Goal: Find specific page/section: Find specific page/section

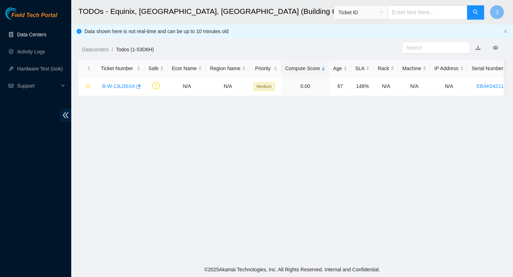
click at [46, 36] on link "Data Centers" at bounding box center [31, 35] width 29 height 6
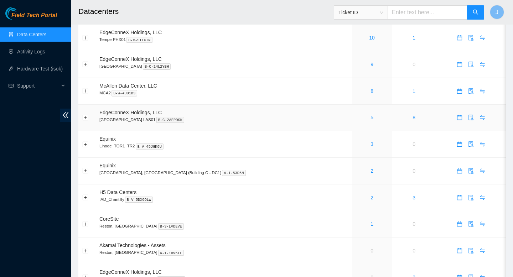
scroll to position [216, 0]
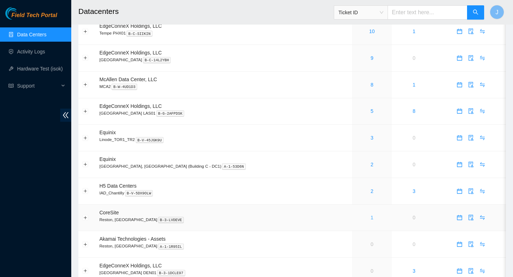
click at [370, 220] on link "1" at bounding box center [371, 218] width 3 height 6
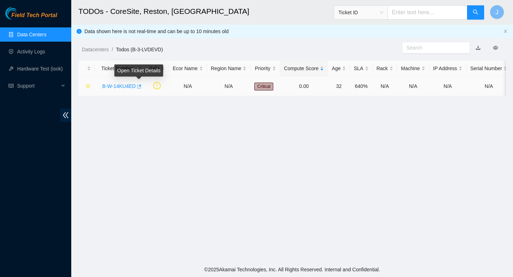
click at [141, 89] on span "button" at bounding box center [138, 87] width 5 height 6
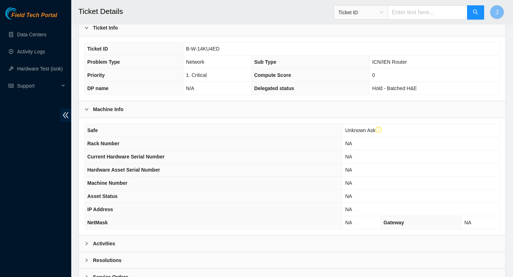
scroll to position [188, 0]
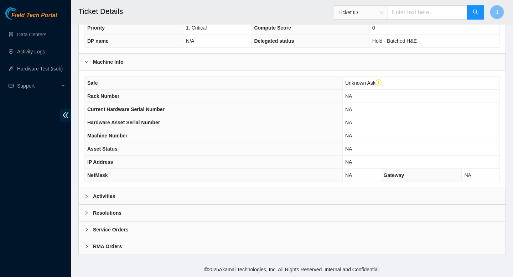
click at [232, 197] on div "Activities" at bounding box center [292, 196] width 426 height 16
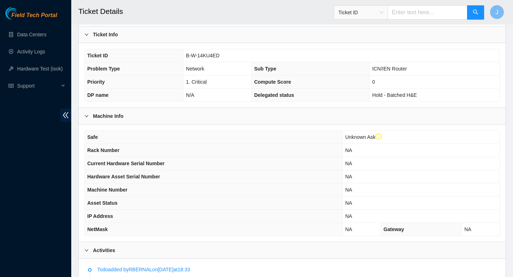
scroll to position [0, 0]
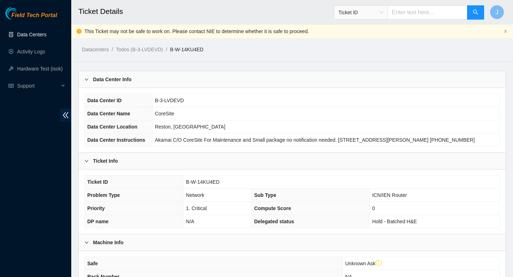
click at [34, 37] on link "Data Centers" at bounding box center [31, 35] width 29 height 6
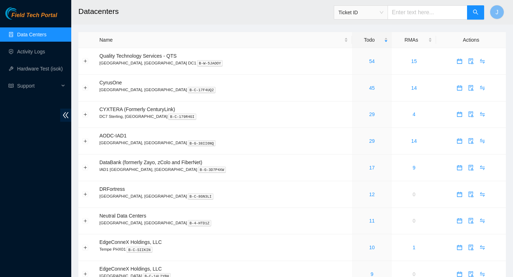
click at [26, 32] on link "Data Centers" at bounding box center [31, 35] width 29 height 6
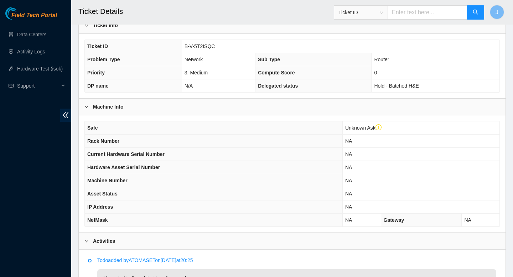
scroll to position [136, 0]
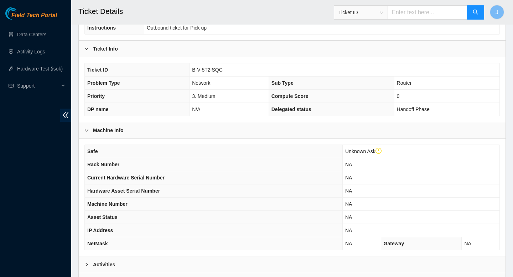
scroll to position [139, 0]
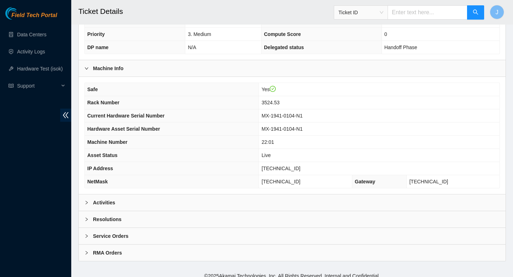
scroll to position [183, 0]
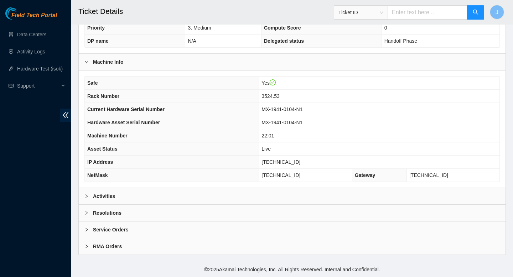
click at [215, 203] on div "Activities" at bounding box center [292, 196] width 426 height 16
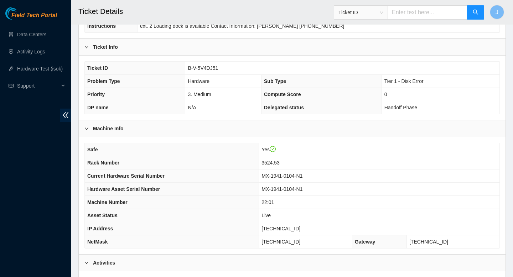
scroll to position [0, 0]
